Goal: Book appointment/travel/reservation

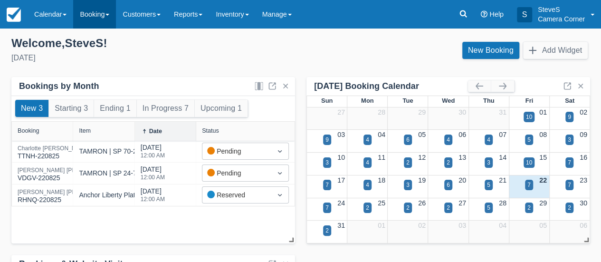
click at [97, 13] on link "Booking" at bounding box center [94, 14] width 43 height 29
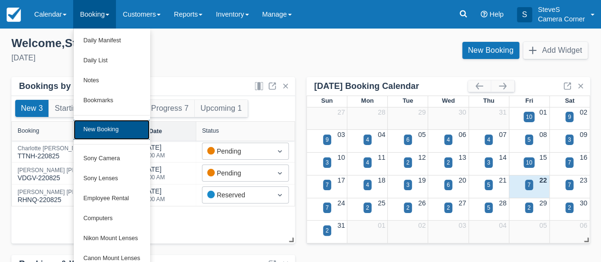
click at [99, 133] on link "New Booking" at bounding box center [112, 130] width 76 height 20
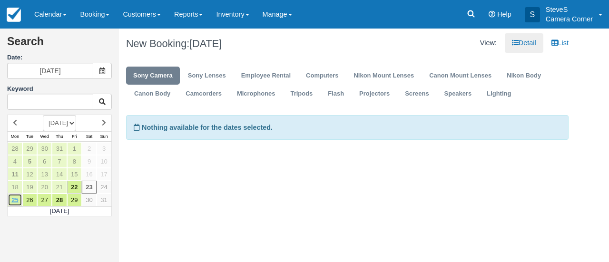
click at [12, 197] on link "25" at bounding box center [15, 199] width 15 height 13
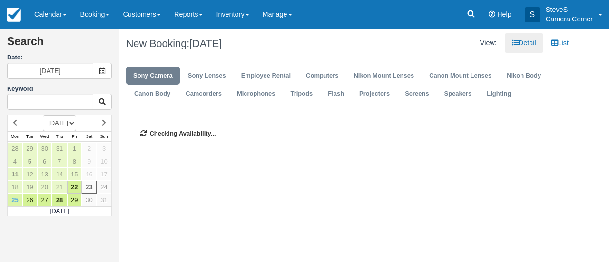
type input "08/25/25"
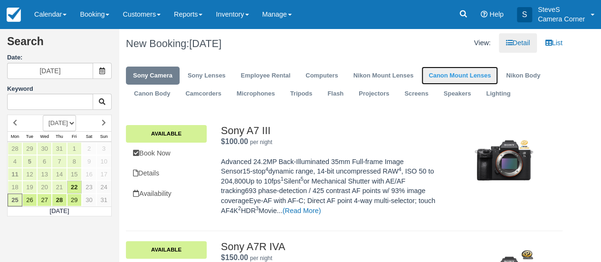
click at [458, 76] on link "Canon Mount Lenses" at bounding box center [460, 76] width 77 height 19
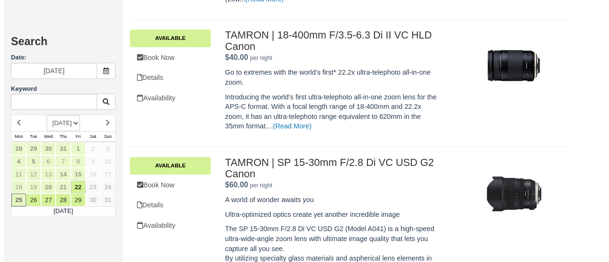
scroll to position [468, 0]
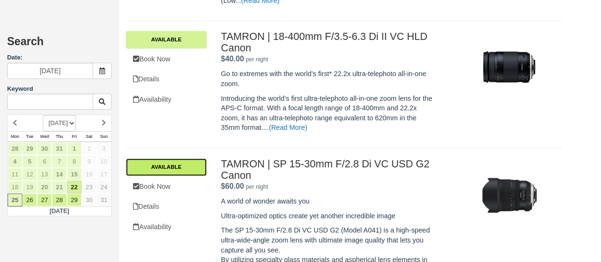
click at [169, 167] on link "Available" at bounding box center [166, 166] width 81 height 17
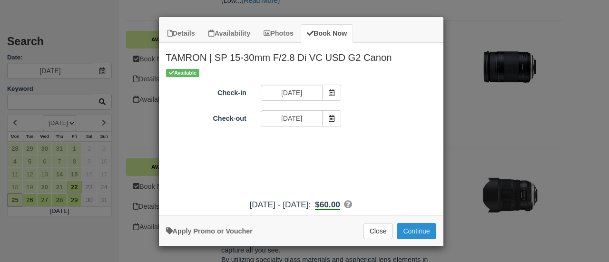
click at [415, 229] on button "Continue" at bounding box center [415, 231] width 39 height 16
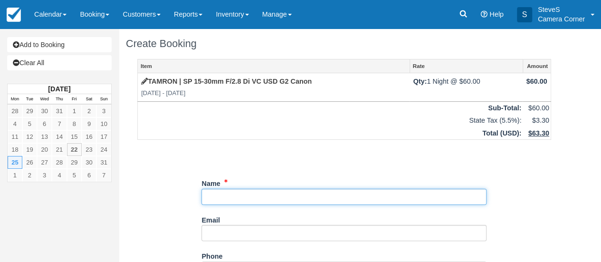
click at [210, 192] on input "Name" at bounding box center [344, 197] width 285 height 16
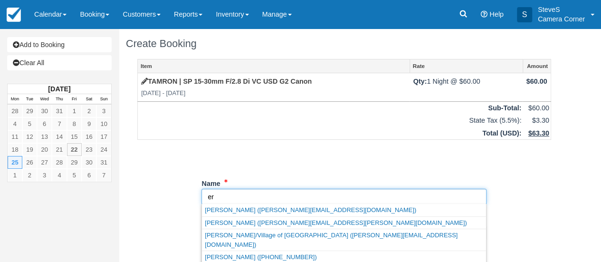
type input "e"
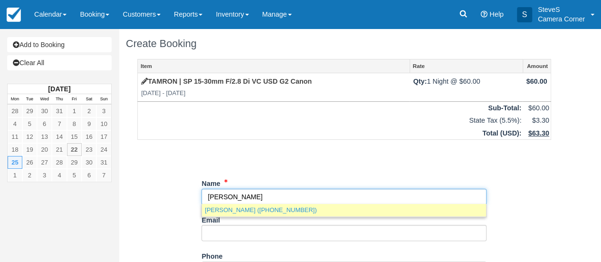
click at [221, 210] on link "[PERSON_NAME] ([PHONE_NUMBER])" at bounding box center [344, 210] width 284 height 12
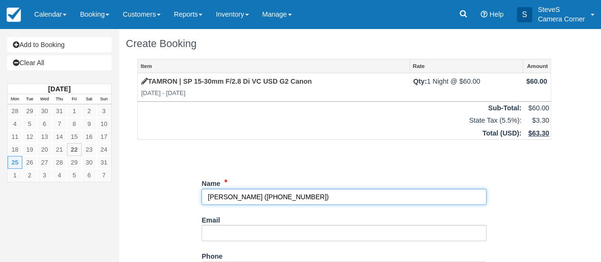
type input "[PERSON_NAME]"
type input "[PHONE_NUMBER]"
type input "[STREET_ADDRESS][PERSON_NAME]"
type input "GREEN BAY"
type input "WI 54311"
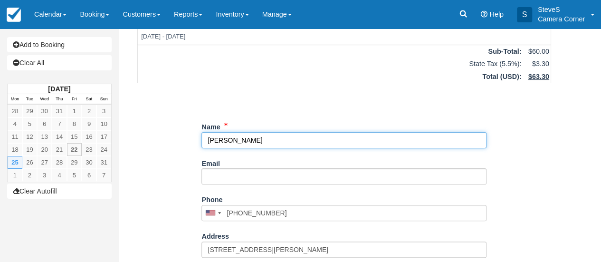
scroll to position [57, 0]
type input "[PERSON_NAME]"
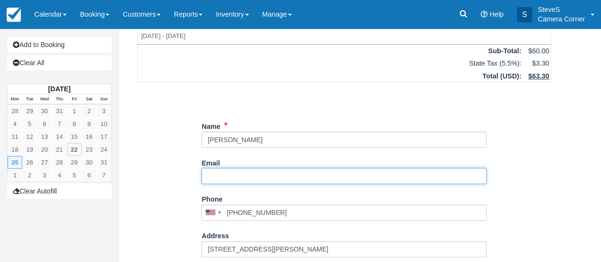
click at [235, 178] on input "Email" at bounding box center [344, 176] width 285 height 16
type input "[EMAIL_ADDRESS][DOMAIN_NAME]"
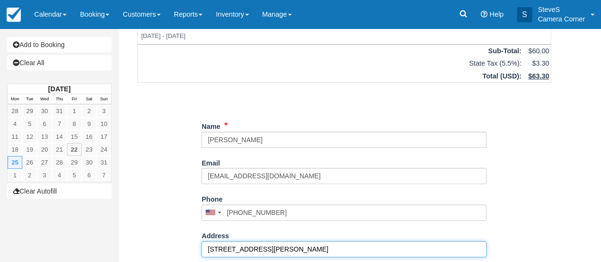
type input "[PHONE_NUMBER]"
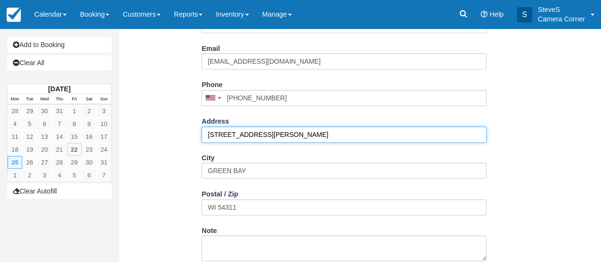
scroll to position [184, 0]
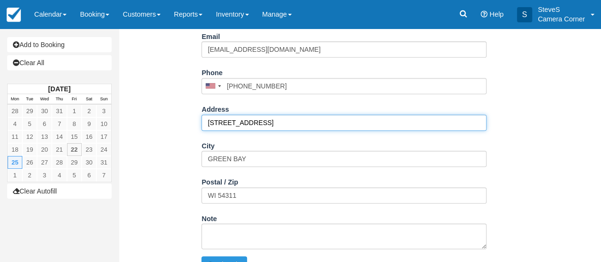
type input "[STREET_ADDRESS]"
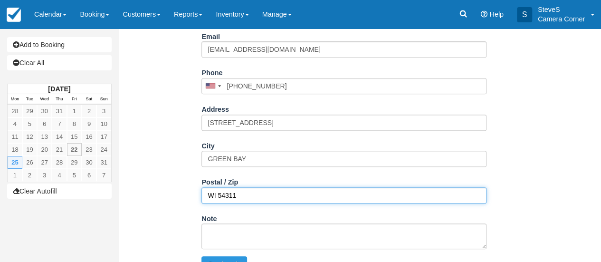
click at [250, 197] on input "WI 54311" at bounding box center [344, 195] width 285 height 16
type input "WI 54311"
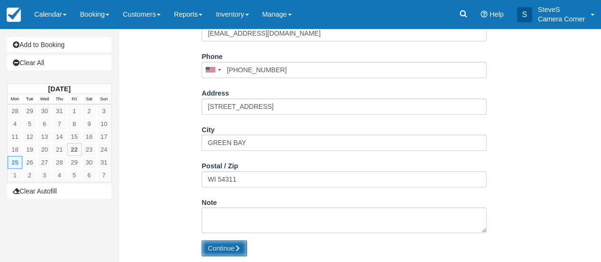
click at [231, 248] on button "Continue" at bounding box center [225, 248] width 46 height 16
type input "[PHONE_NUMBER]"
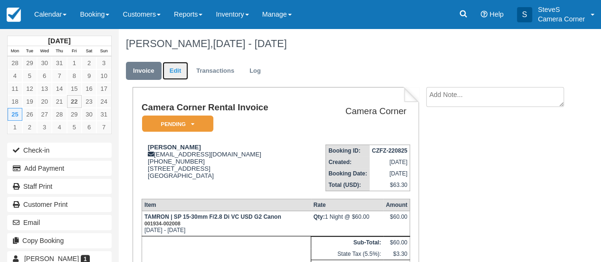
click at [179, 72] on link "Edit" at bounding box center [176, 71] width 26 height 19
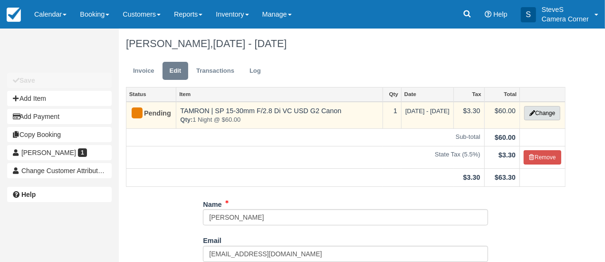
click at [551, 113] on button "Change" at bounding box center [542, 113] width 36 height 14
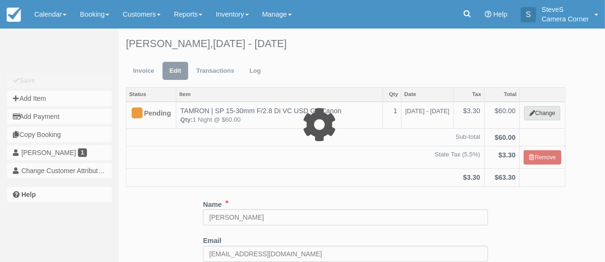
select select "2"
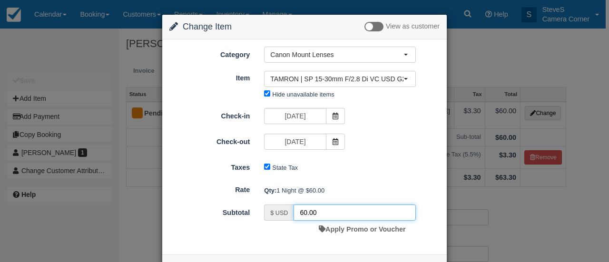
drag, startPoint x: 304, startPoint y: 211, endPoint x: 272, endPoint y: 212, distance: 31.9
click at [272, 212] on div "$ USD 60.00" at bounding box center [340, 212] width 152 height 16
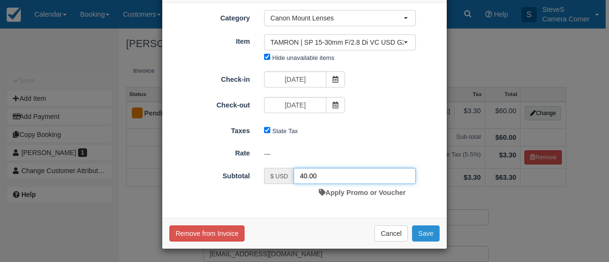
type input "40.00"
click at [419, 232] on button "Save" at bounding box center [426, 233] width 28 height 16
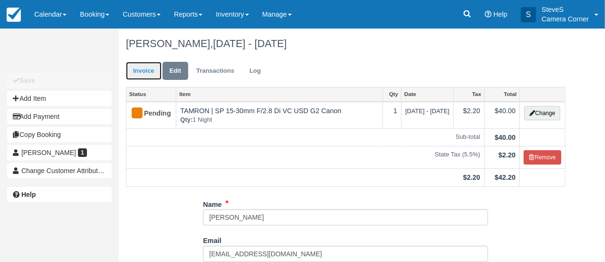
click at [149, 73] on link "Invoice" at bounding box center [144, 71] width 36 height 19
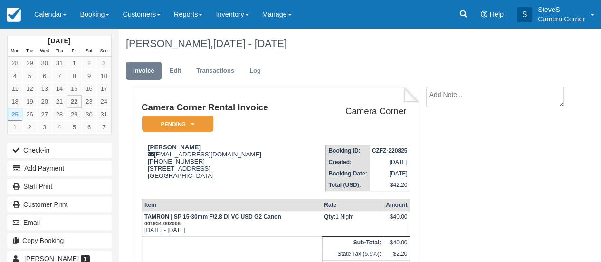
scroll to position [93, 0]
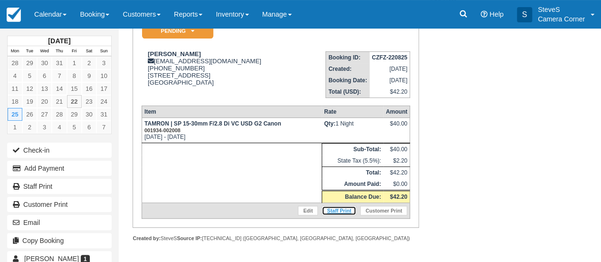
click at [345, 212] on link "Staff Print" at bounding box center [339, 211] width 35 height 10
